Goal: Information Seeking & Learning: Learn about a topic

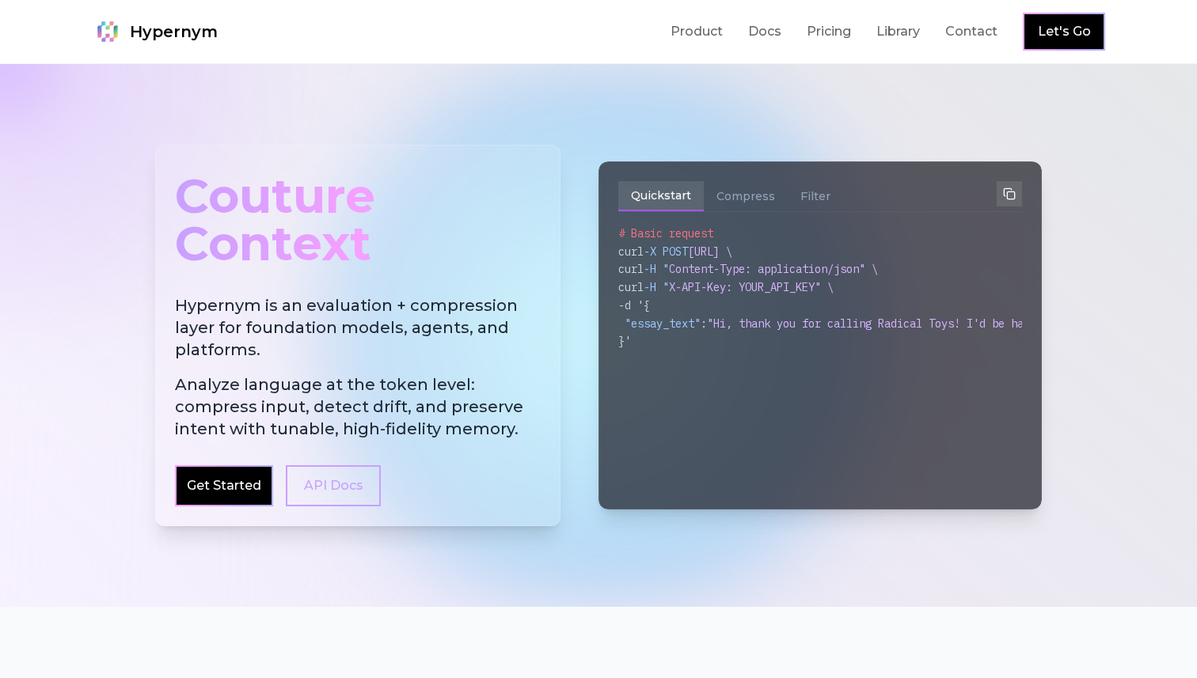
click at [423, 397] on span "Analyze language at the token level: compress input, detect drift, and preserve…" at bounding box center [358, 407] width 366 height 66
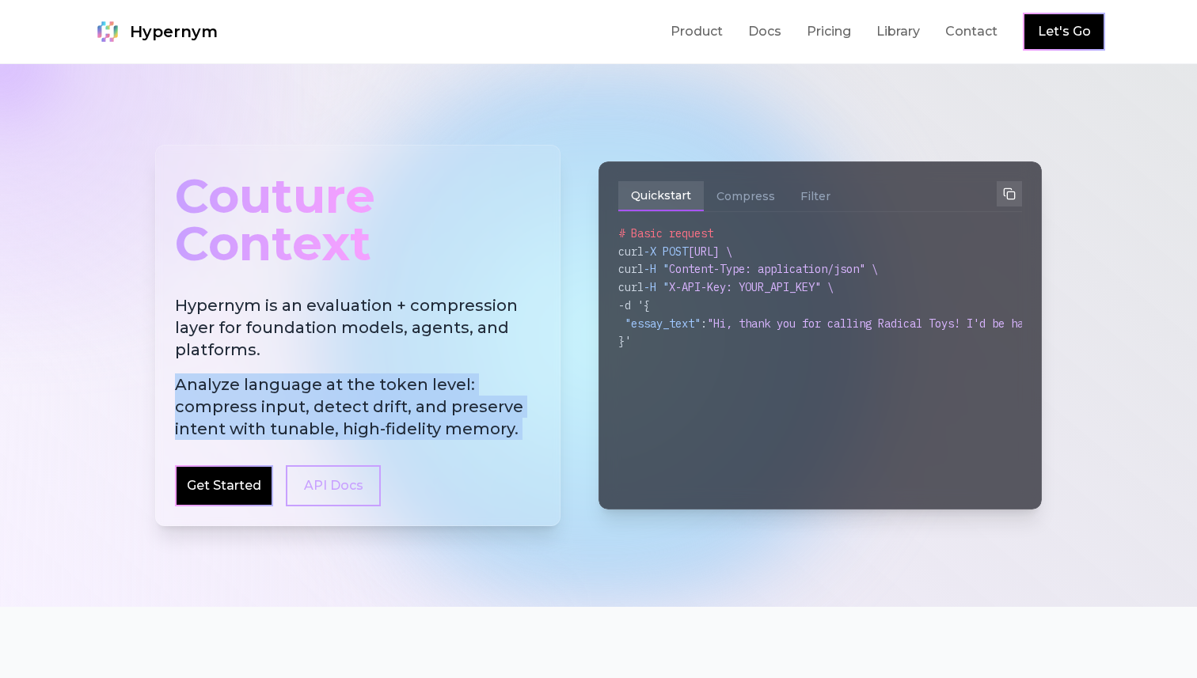
click at [359, 323] on h2 "Hypernym is an evaluation + compression layer for foundation models, agents, an…" at bounding box center [358, 367] width 366 height 146
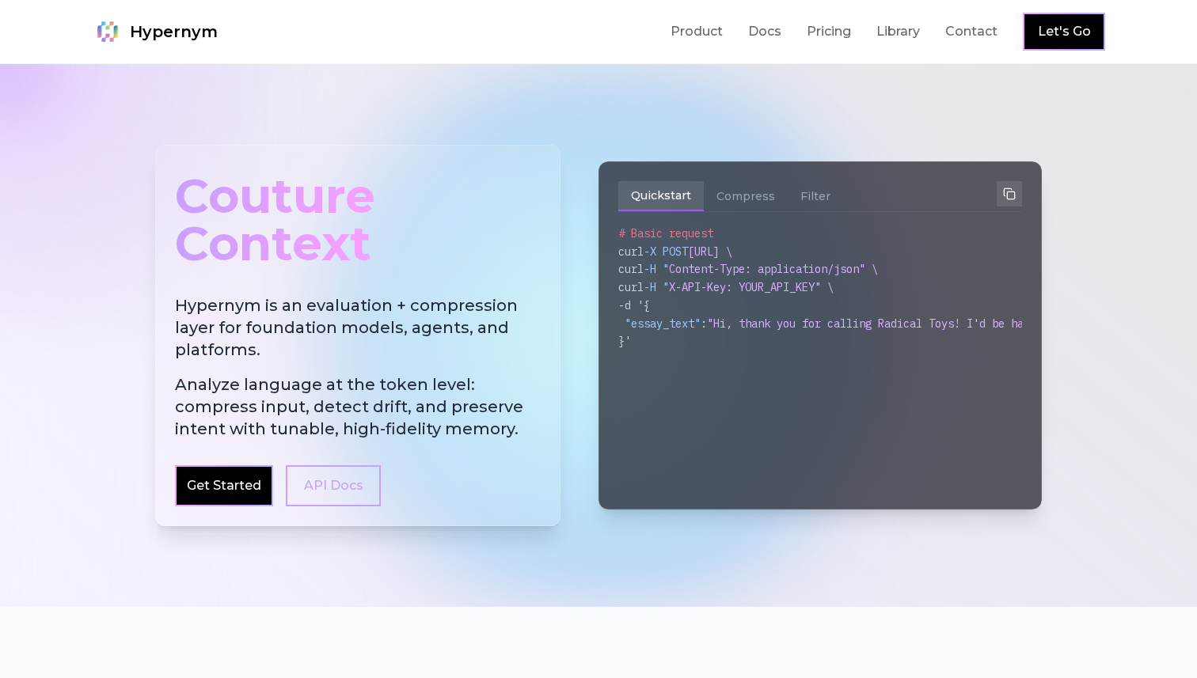
click at [359, 323] on h2 "Hypernym is an evaluation + compression layer for foundation models, agents, an…" at bounding box center [358, 367] width 366 height 146
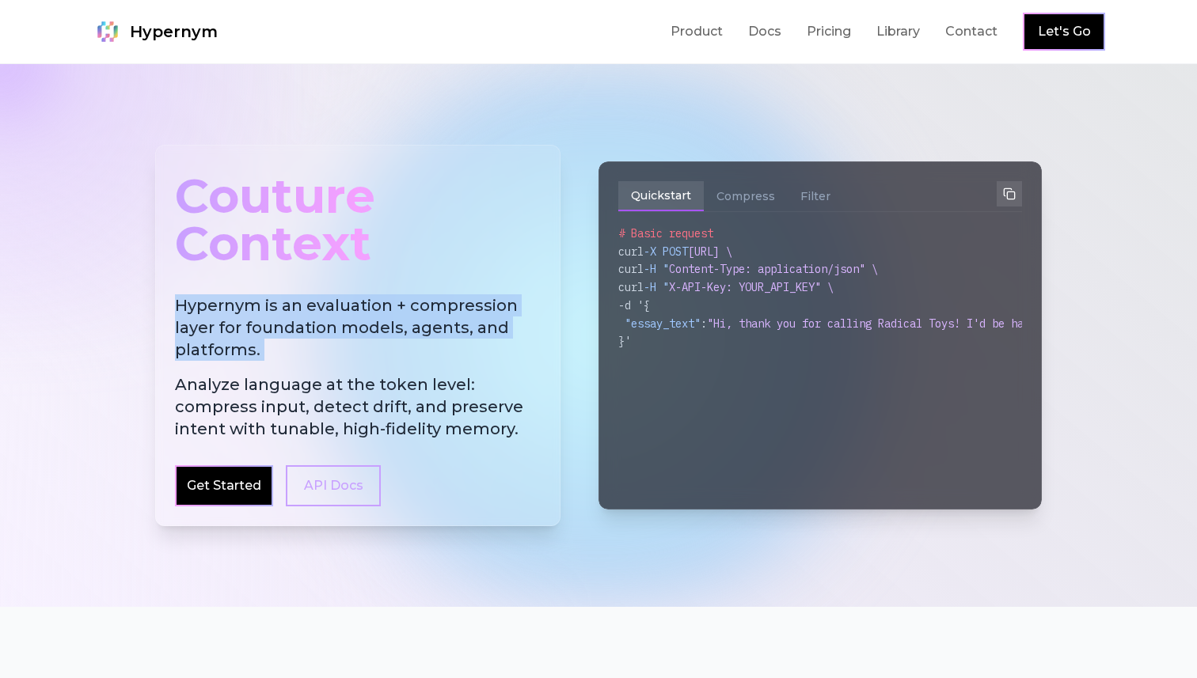
click at [358, 349] on h2 "Hypernym is an evaluation + compression layer for foundation models, agents, an…" at bounding box center [358, 367] width 366 height 146
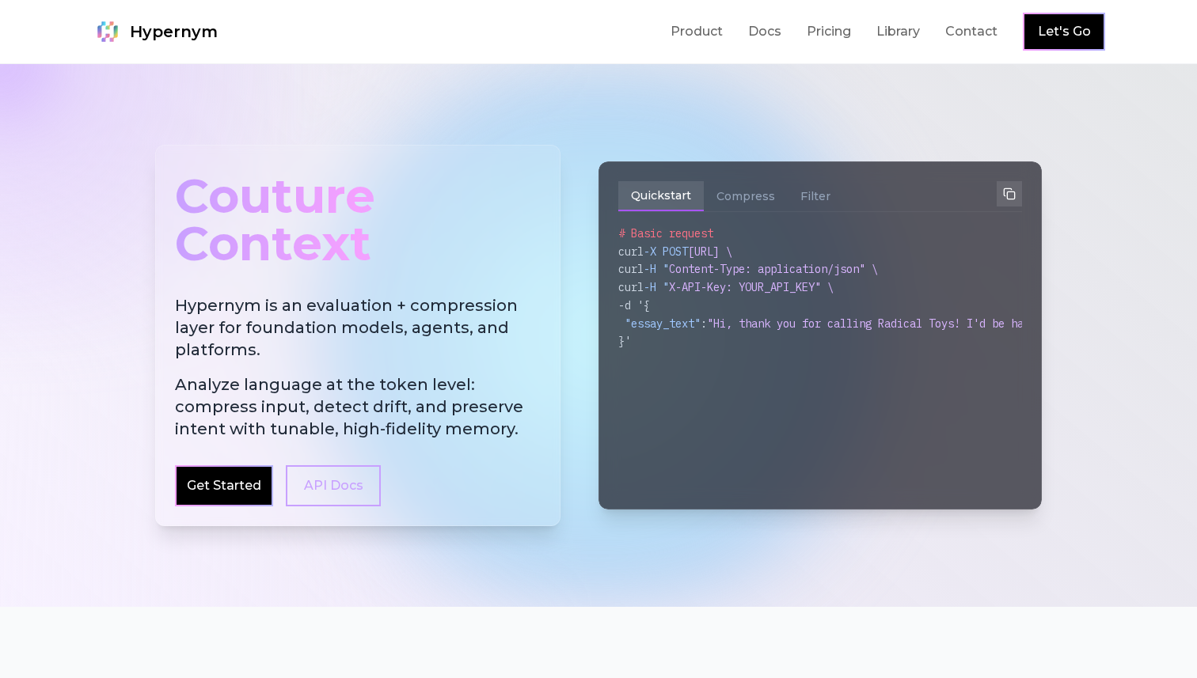
click at [358, 349] on h2 "Hypernym is an evaluation + compression layer for foundation models, agents, an…" at bounding box center [358, 367] width 366 height 146
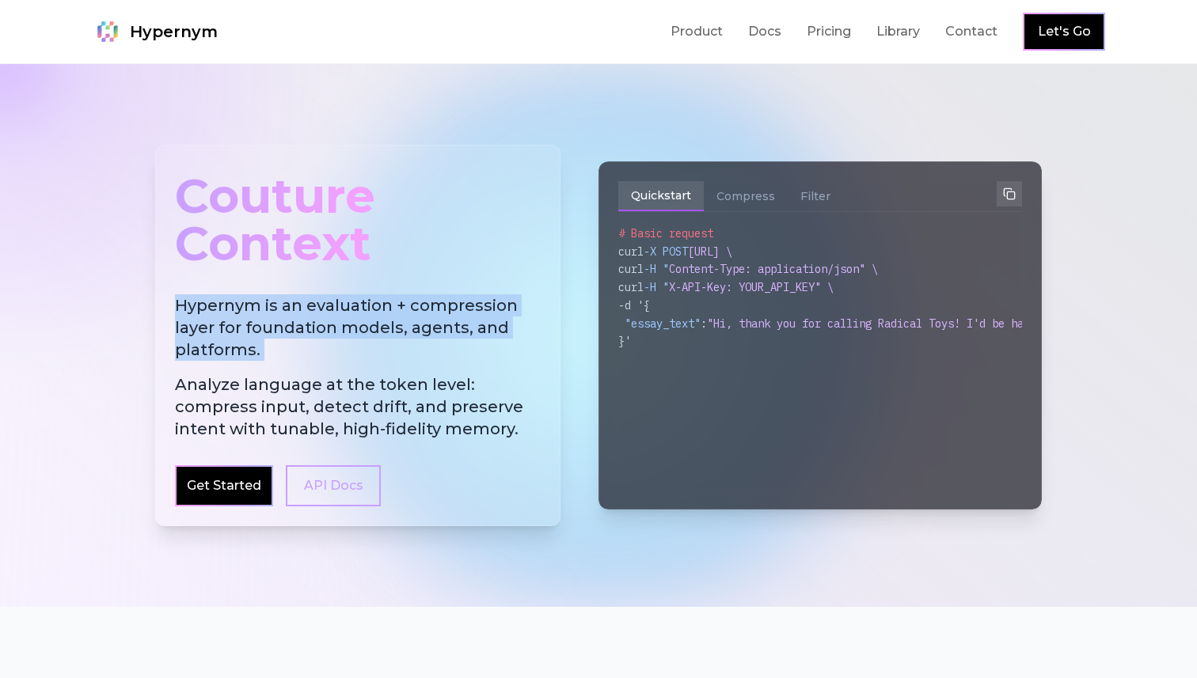
click at [358, 349] on h2 "Hypernym is an evaluation + compression layer for foundation models, agents, an…" at bounding box center [358, 367] width 366 height 146
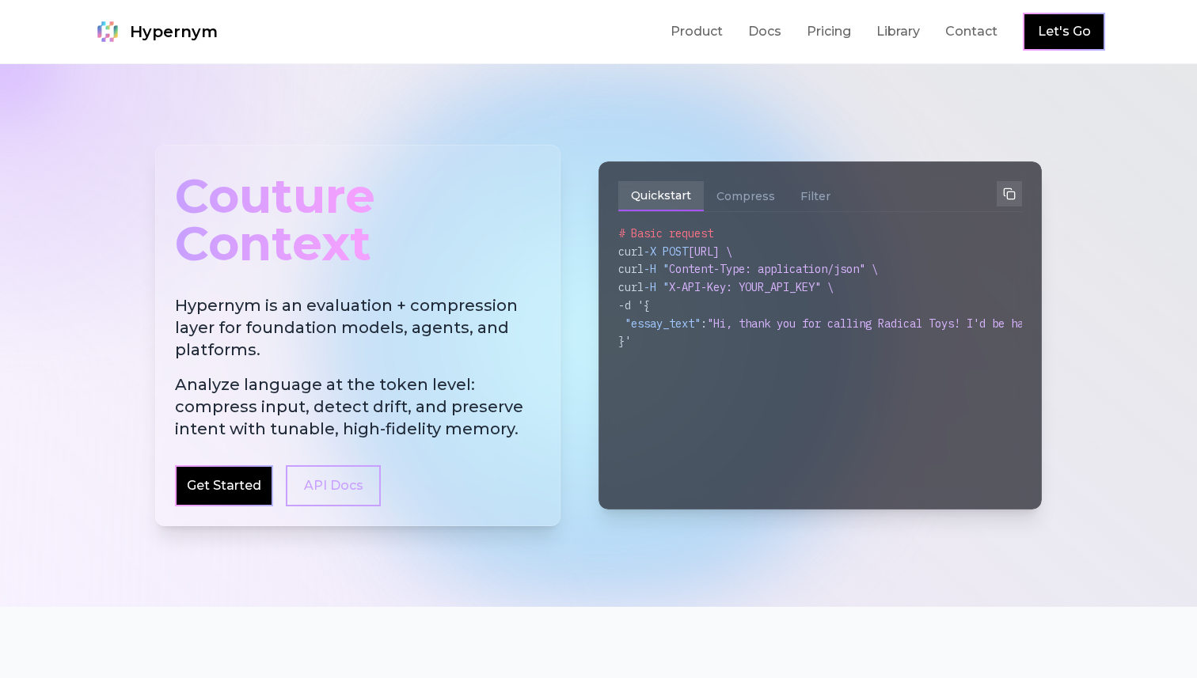
click at [350, 362] on h2 "Hypernym is an evaluation + compression layer for foundation models, agents, an…" at bounding box center [358, 367] width 366 height 146
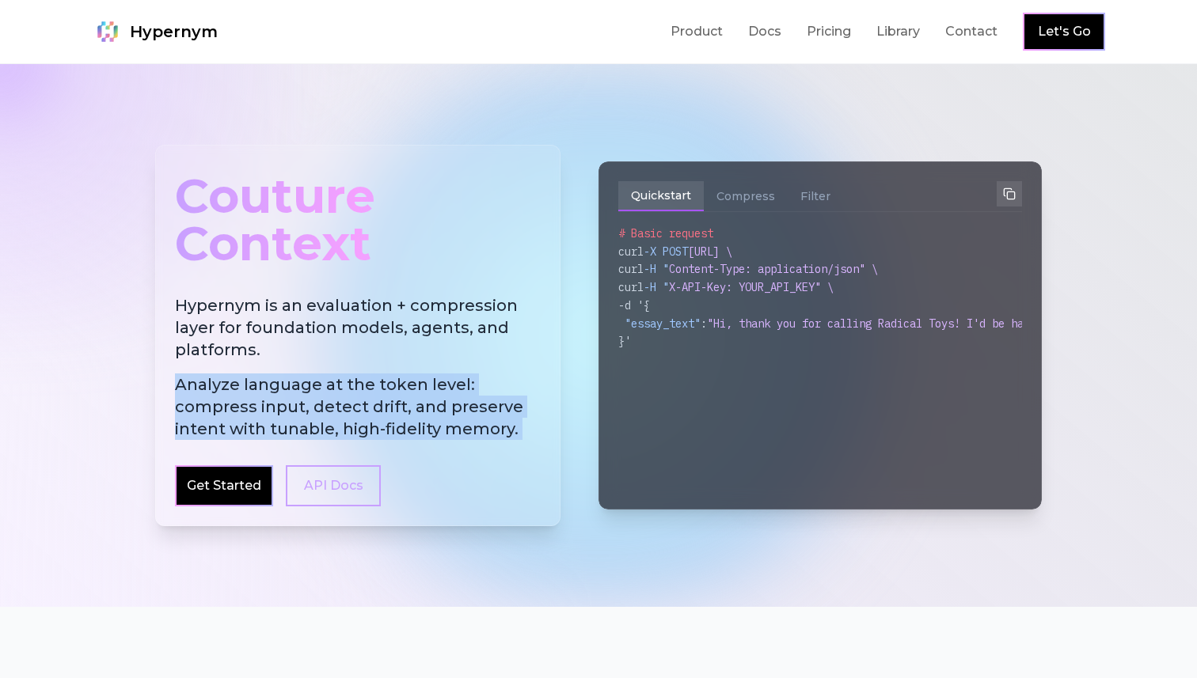
click at [332, 425] on span "Analyze language at the token level: compress input, detect drift, and preserve…" at bounding box center [358, 407] width 366 height 66
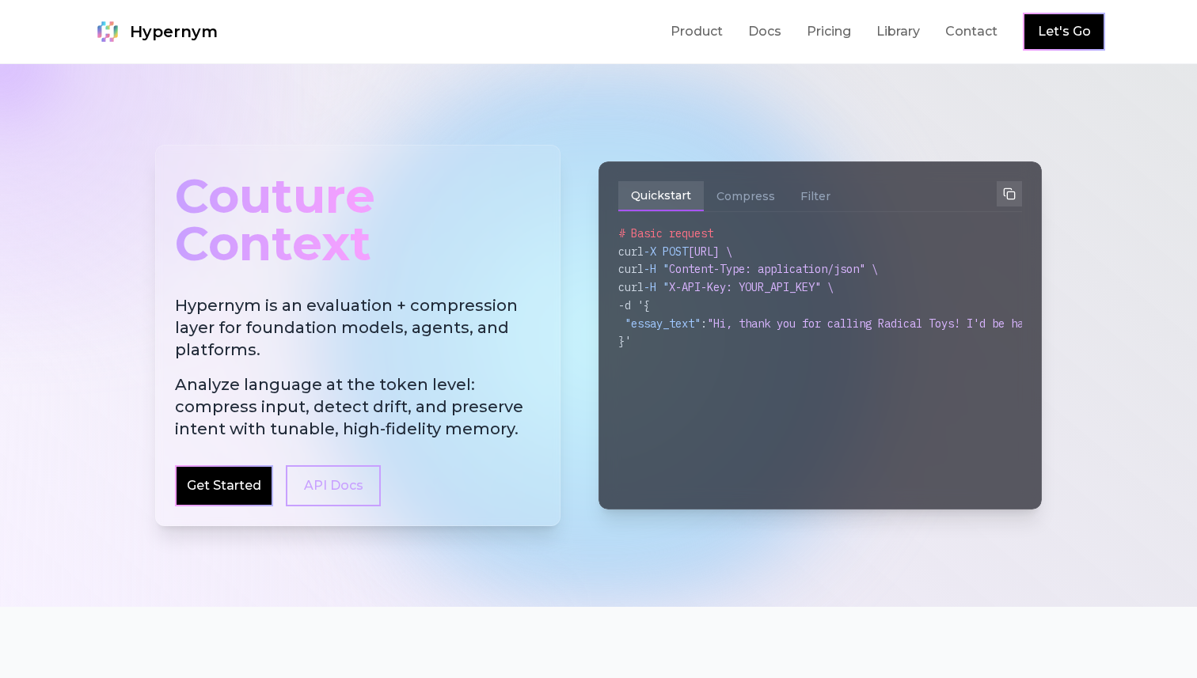
click at [332, 425] on span "Analyze language at the token level: compress input, detect drift, and preserve…" at bounding box center [358, 407] width 366 height 66
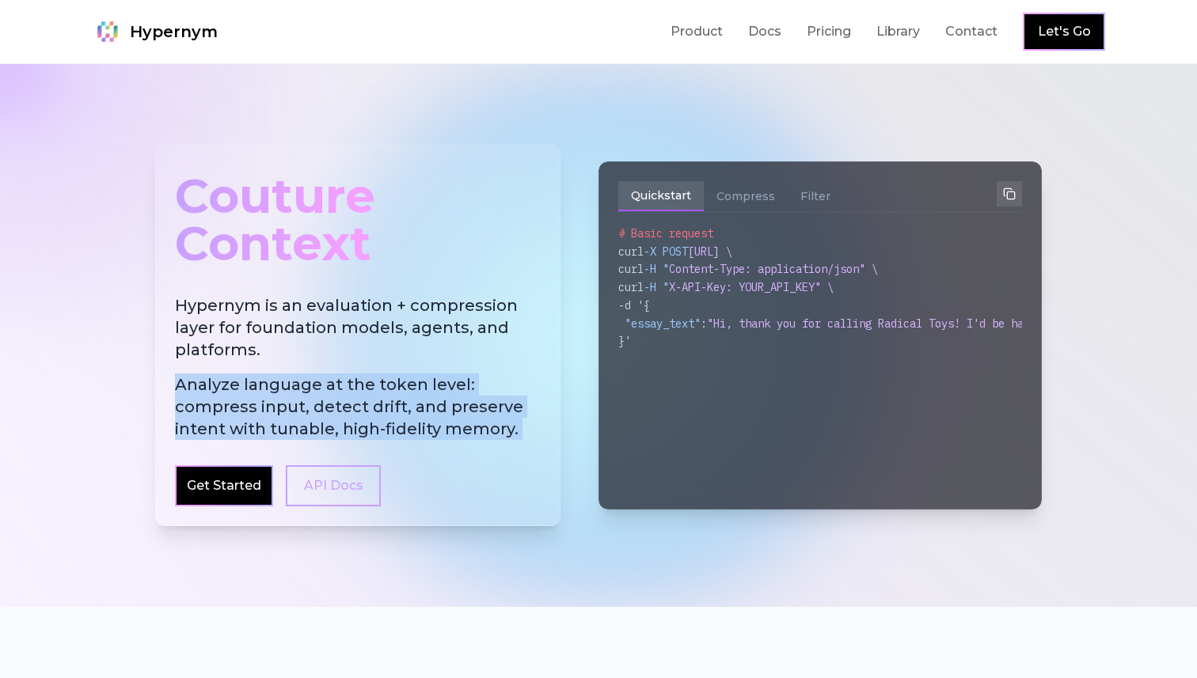
click at [329, 438] on span "Analyze language at the token level: compress input, detect drift, and preserve…" at bounding box center [358, 407] width 366 height 66
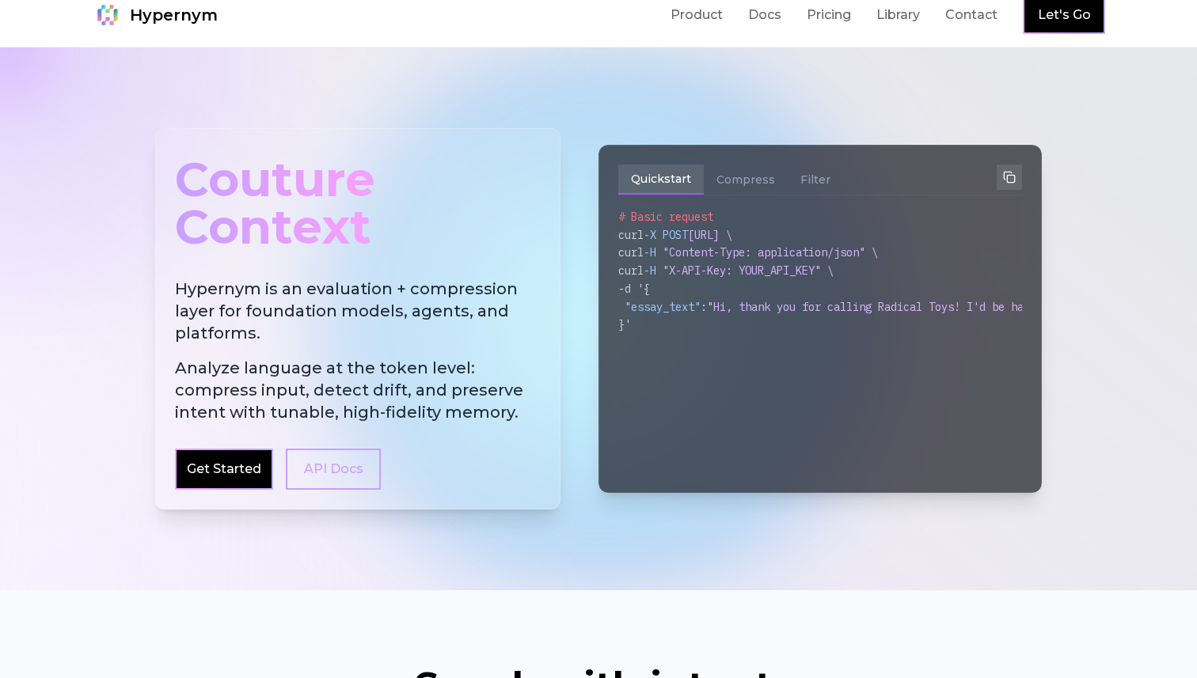
scroll to position [5, 0]
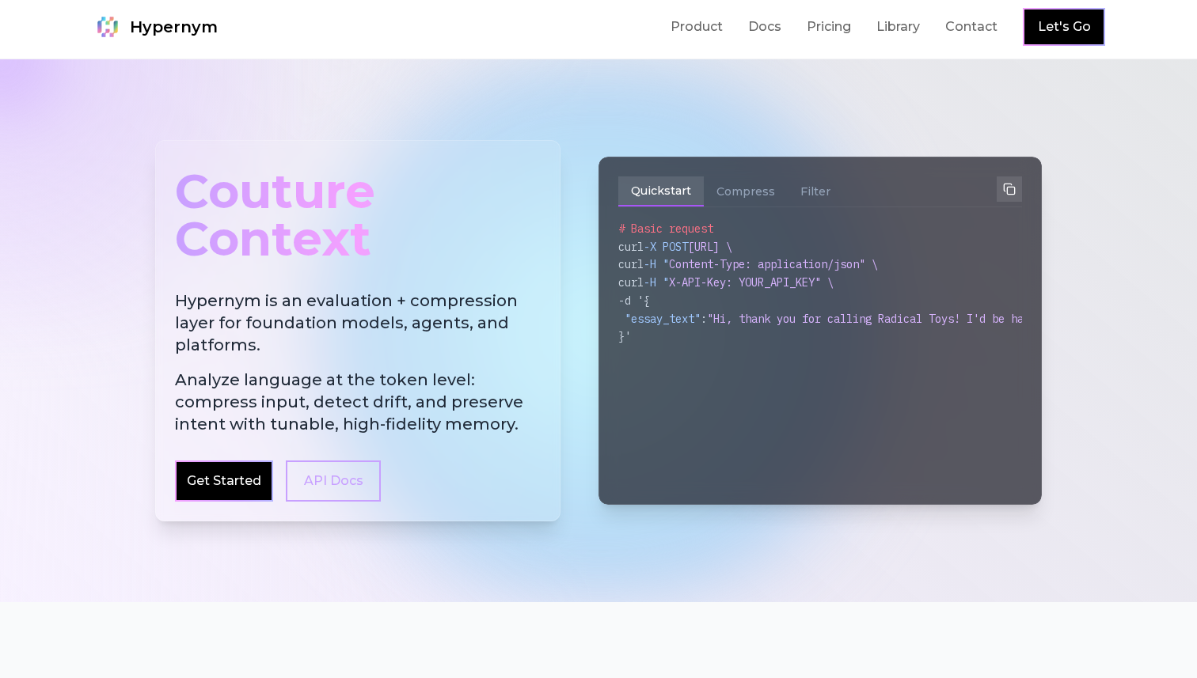
click at [320, 344] on h2 "Hypernym is an evaluation + compression layer for foundation models, agents, an…" at bounding box center [358, 363] width 366 height 146
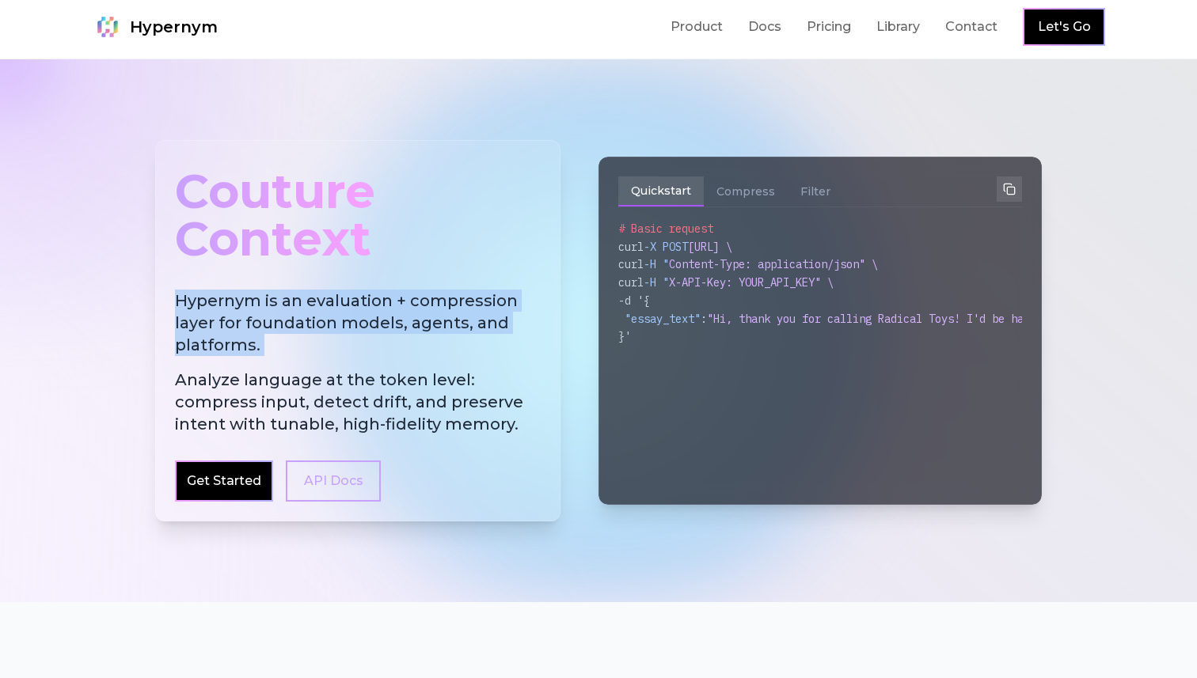
click at [340, 344] on h2 "Hypernym is an evaluation + compression layer for foundation models, agents, an…" at bounding box center [358, 363] width 366 height 146
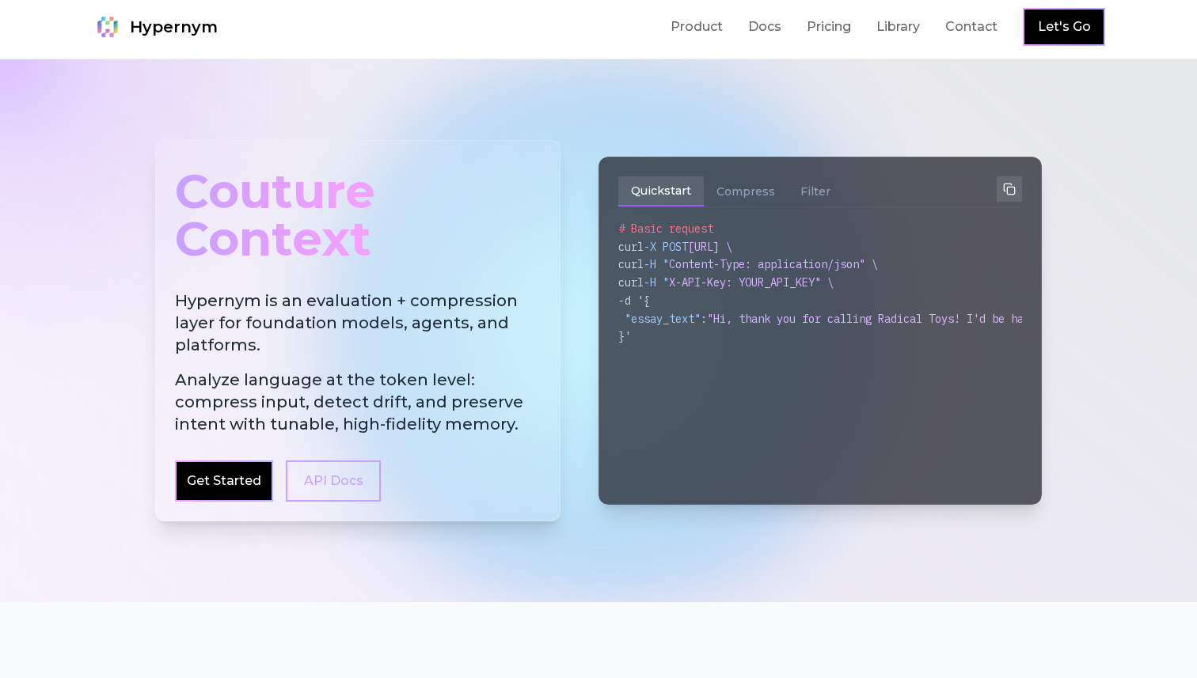
click at [340, 344] on h2 "Hypernym is an evaluation + compression layer for foundation models, agents, an…" at bounding box center [358, 363] width 366 height 146
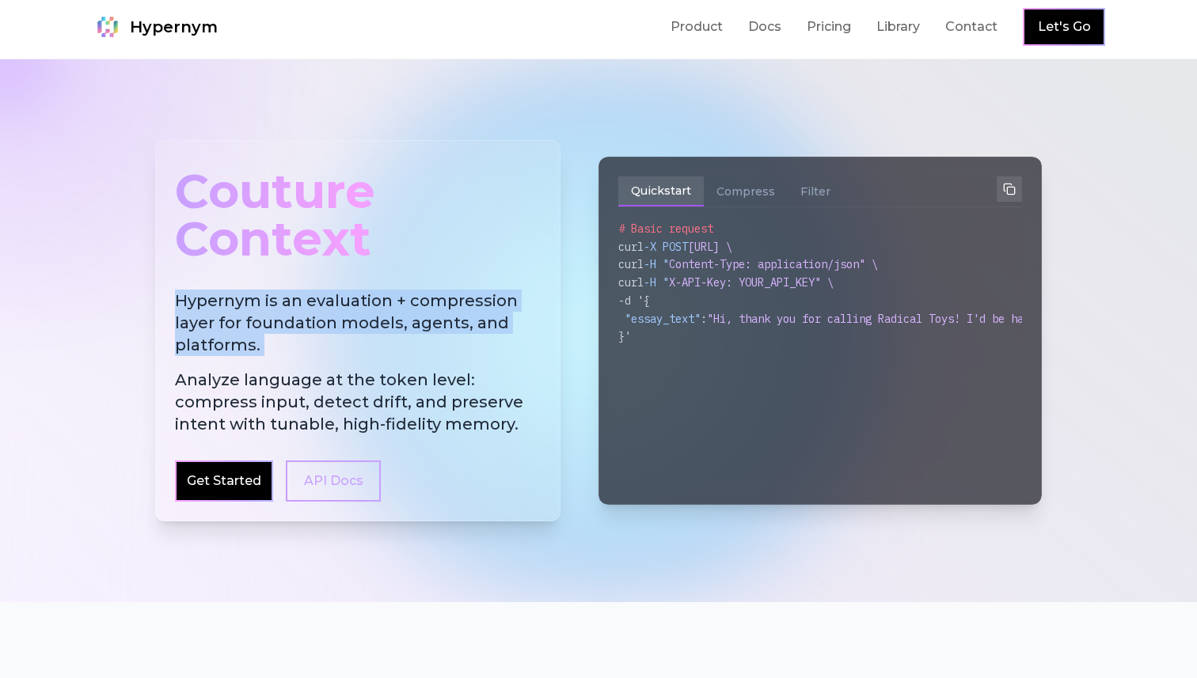
click at [340, 344] on h2 "Hypernym is an evaluation + compression layer for foundation models, agents, an…" at bounding box center [358, 363] width 366 height 146
click at [324, 369] on span "Analyze language at the token level: compress input, detect drift, and preserve…" at bounding box center [358, 402] width 366 height 66
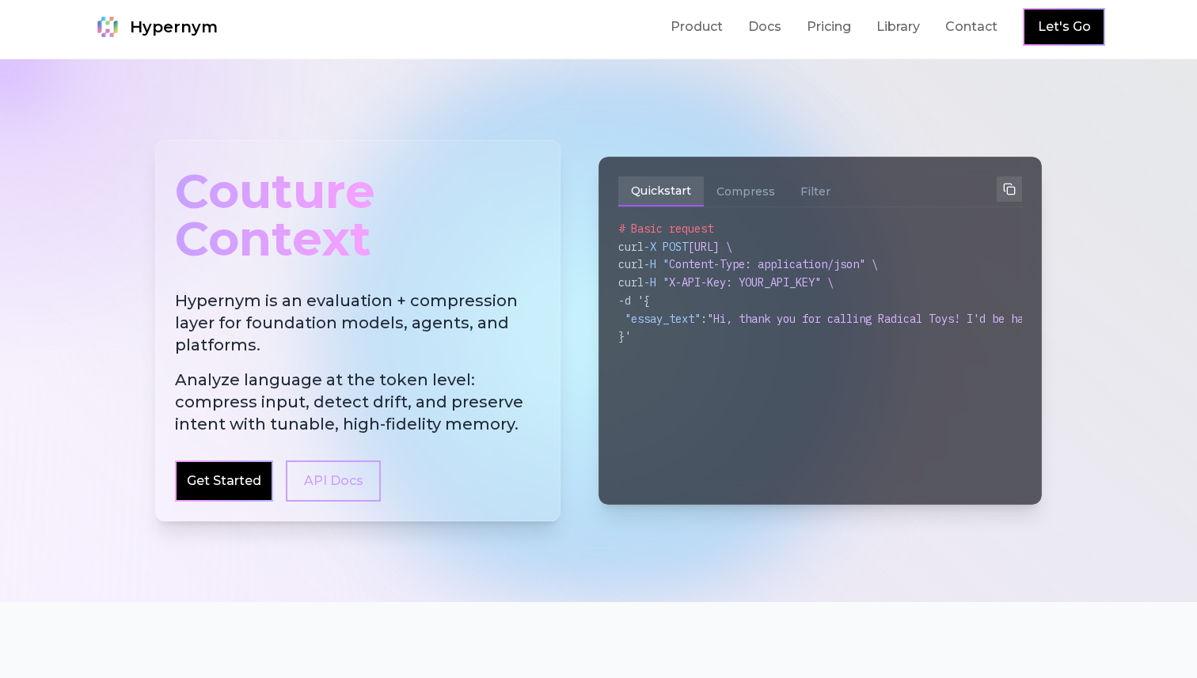
click at [324, 369] on span "Analyze language at the token level: compress input, detect drift, and preserve…" at bounding box center [358, 402] width 366 height 66
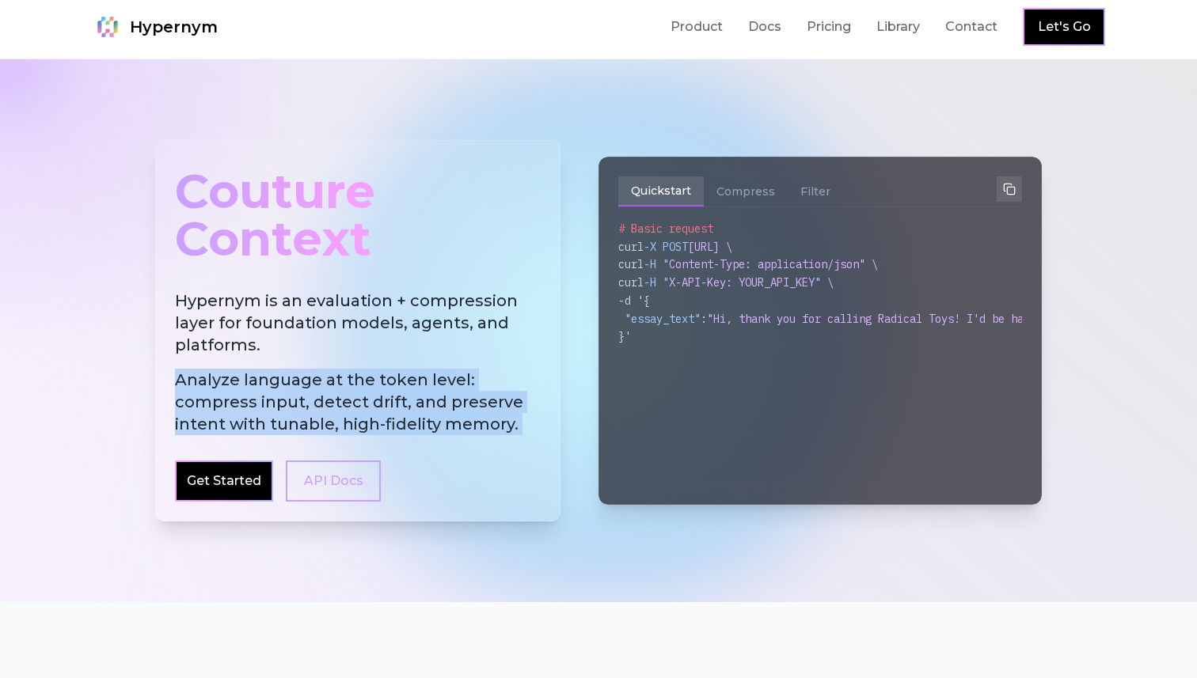
click at [321, 389] on span "Analyze language at the token level: compress input, detect drift, and preserve…" at bounding box center [358, 402] width 366 height 66
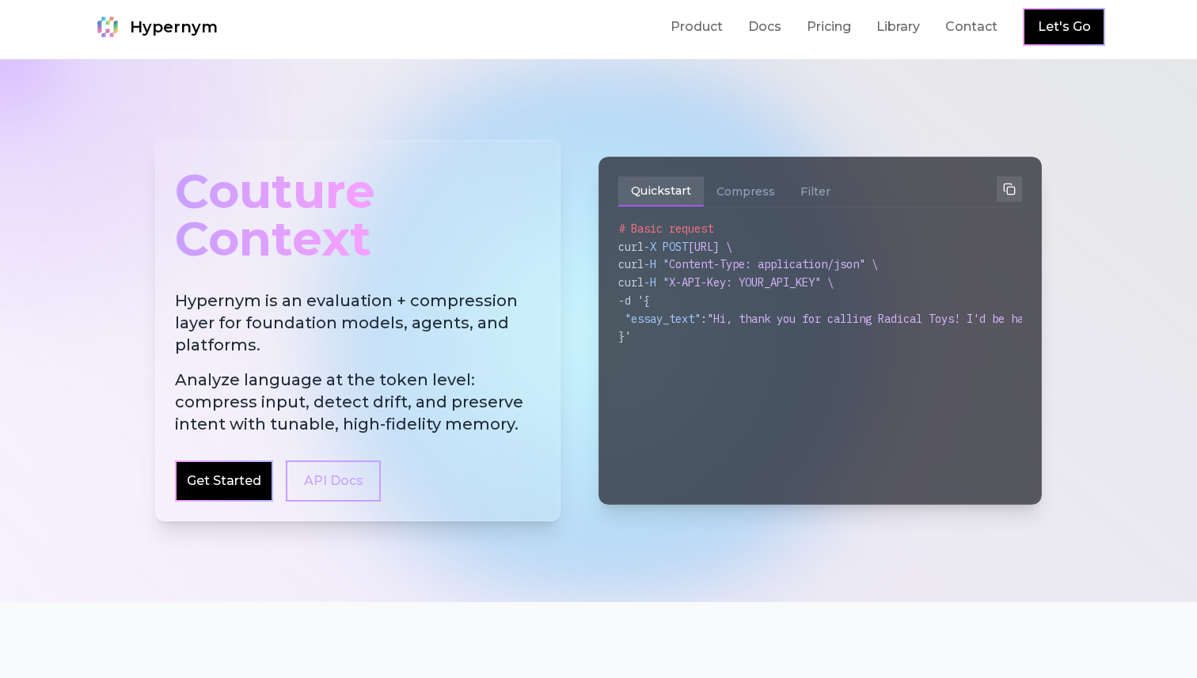
click at [321, 389] on span "Analyze language at the token level: compress input, detect drift, and preserve…" at bounding box center [358, 402] width 366 height 66
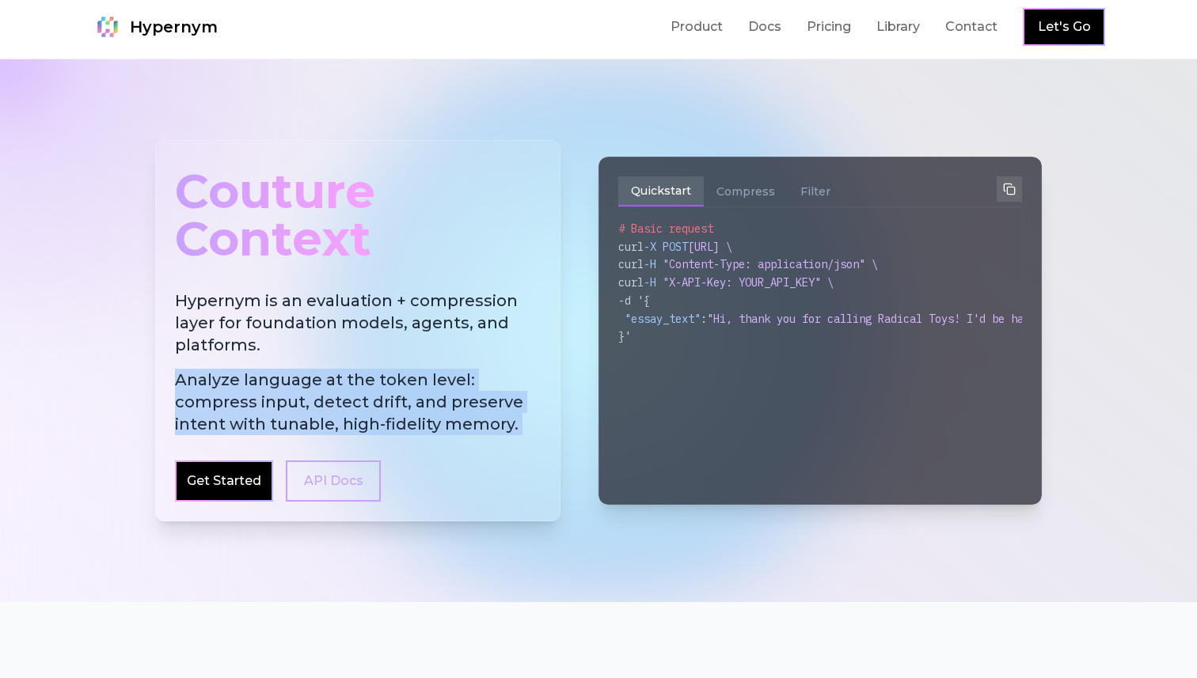
click at [308, 400] on span "Analyze language at the token level: compress input, detect drift, and preserve…" at bounding box center [358, 402] width 366 height 66
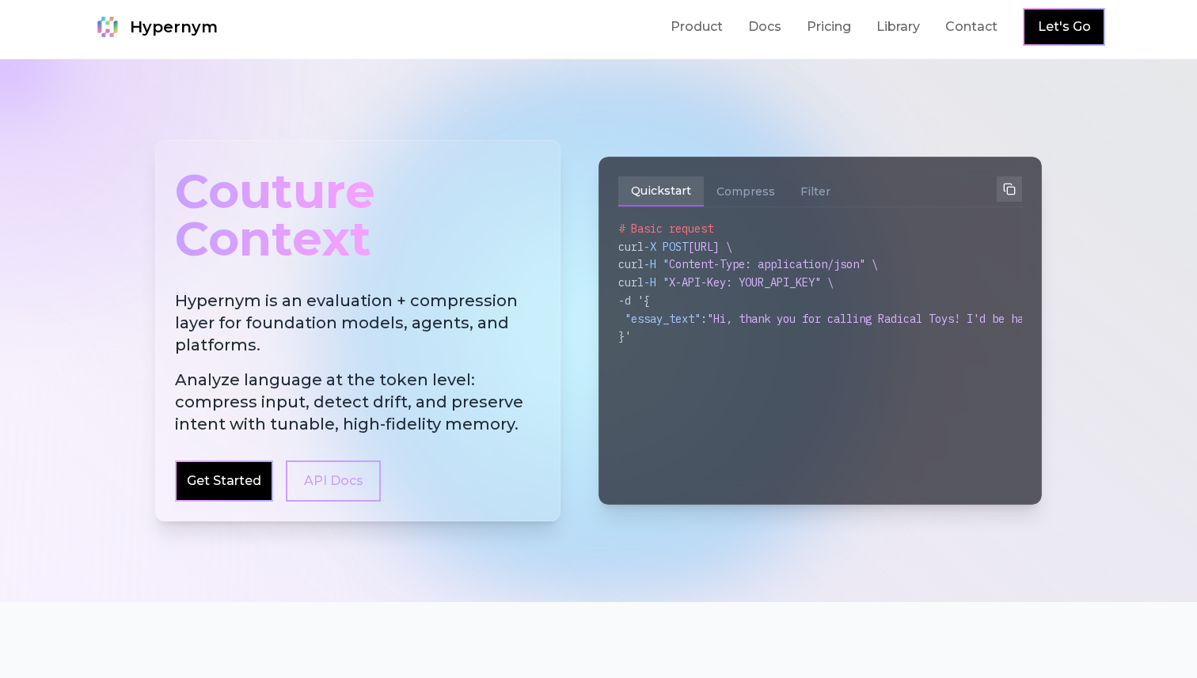
click at [308, 400] on span "Analyze language at the token level: compress input, detect drift, and preserve…" at bounding box center [358, 402] width 366 height 66
click at [331, 396] on span "Analyze language at the token level: compress input, detect drift, and preserve…" at bounding box center [358, 402] width 366 height 66
click at [360, 395] on span "Analyze language at the token level: compress input, detect drift, and preserve…" at bounding box center [358, 402] width 366 height 66
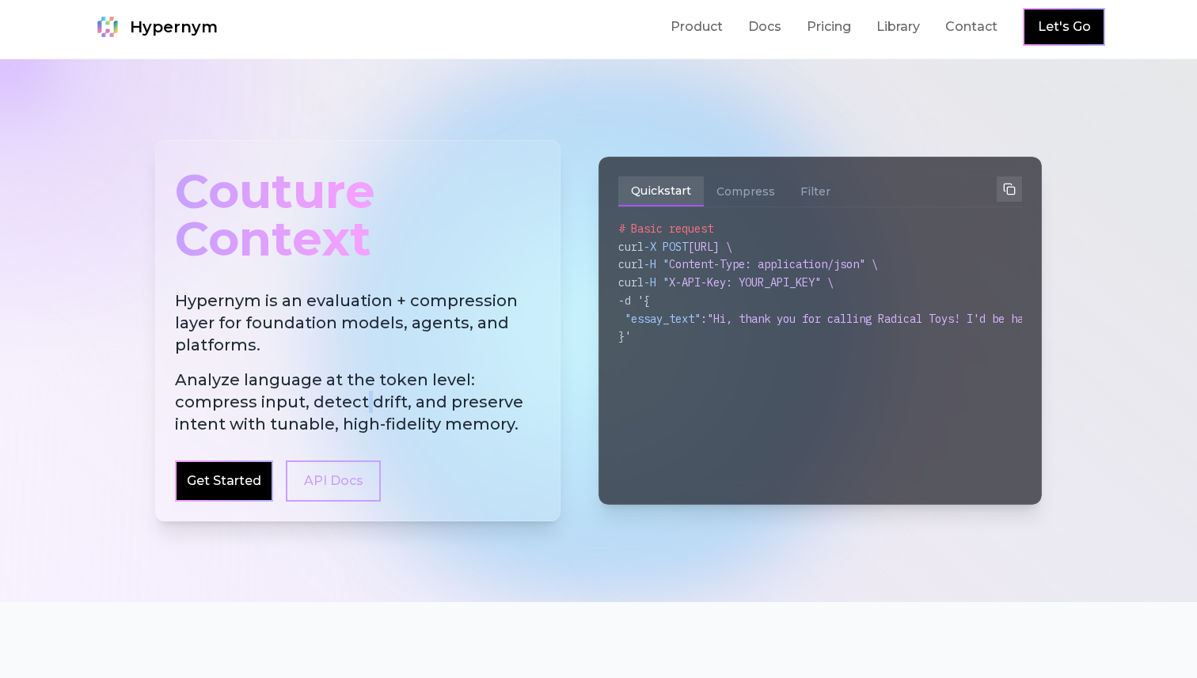
click at [294, 397] on span "Analyze language at the token level: compress input, detect drift, and preserve…" at bounding box center [358, 402] width 366 height 66
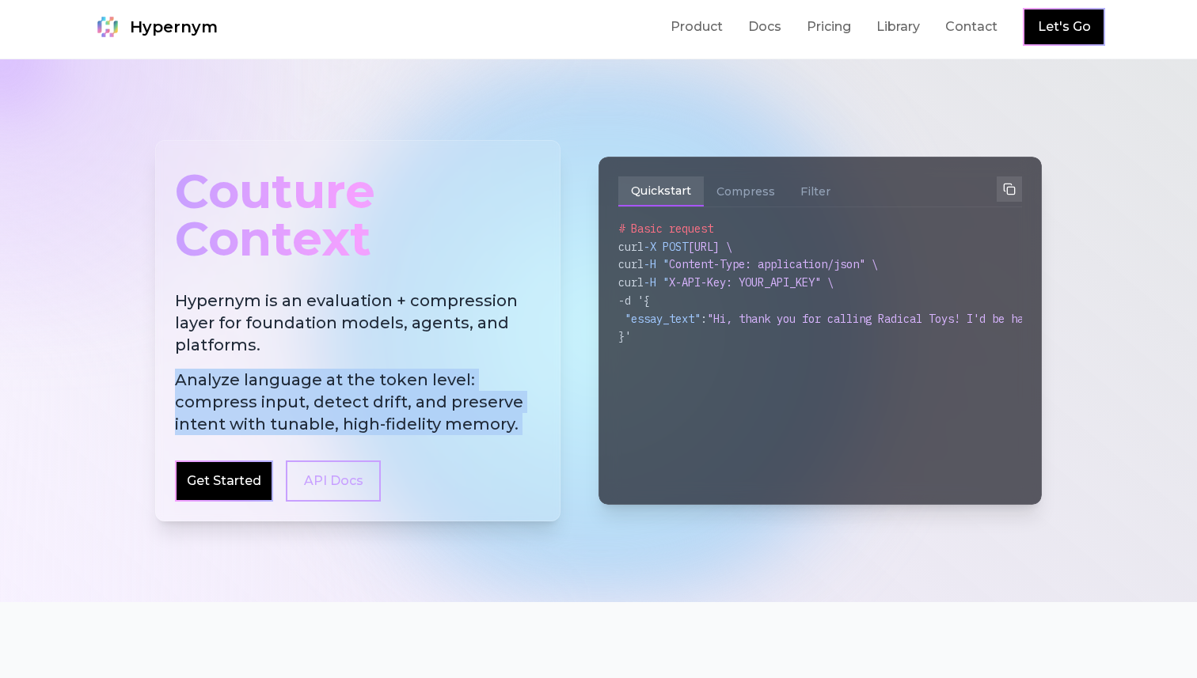
click at [361, 395] on span "Analyze language at the token level: compress input, detect drift, and preserve…" at bounding box center [358, 402] width 366 height 66
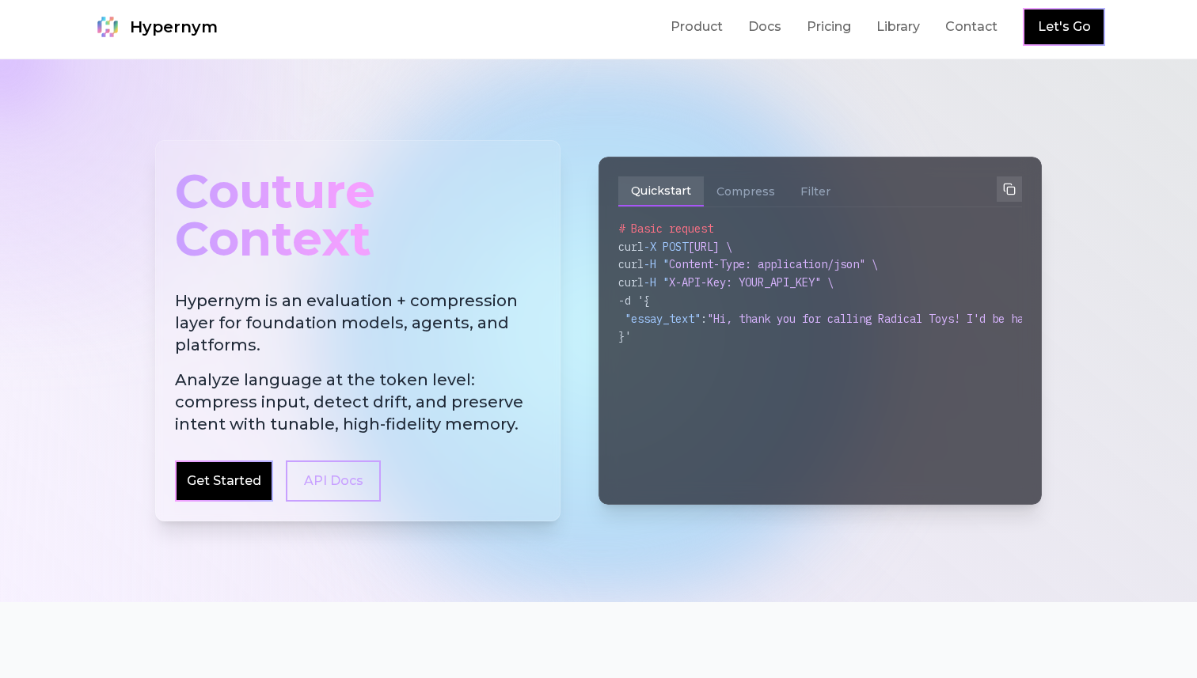
scroll to position [0, 0]
